Goal: Share content

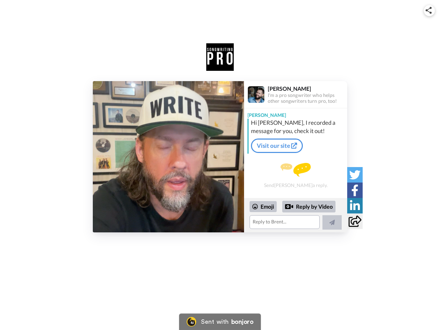
click at [430, 10] on img at bounding box center [429, 10] width 6 height 7
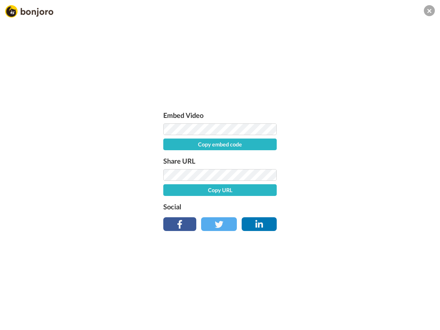
click at [169, 157] on label "Share URL" at bounding box center [219, 160] width 113 height 11
click at [296, 215] on div "Embed Video Copy embed code Share URL Copy URL Social" at bounding box center [220, 202] width 440 height 330
click at [263, 207] on label "Social" at bounding box center [219, 206] width 113 height 11
click at [309, 207] on div "Embed Video Copy embed code Share URL Copy URL Social" at bounding box center [220, 202] width 440 height 330
click at [332, 223] on div "Embed Video Copy embed code Share URL Copy URL Social" at bounding box center [220, 202] width 440 height 330
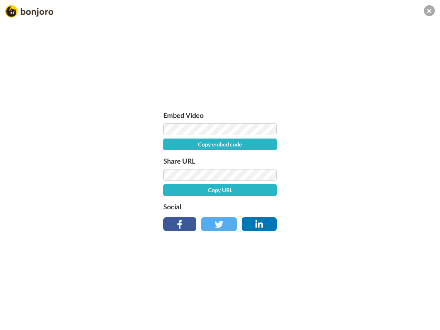
click at [355, 175] on div "Embed Video Copy embed code Share URL Copy URL Social" at bounding box center [220, 202] width 440 height 330
click at [355, 190] on div "Embed Video Copy embed code Share URL Copy URL Social" at bounding box center [220, 202] width 440 height 330
click at [355, 206] on div "Embed Video Copy embed code Share URL Copy URL Social" at bounding box center [220, 202] width 440 height 330
click at [355, 221] on div "Embed Video Copy embed code Share URL Copy URL Social" at bounding box center [220, 202] width 440 height 330
